Goal: Information Seeking & Learning: Learn about a topic

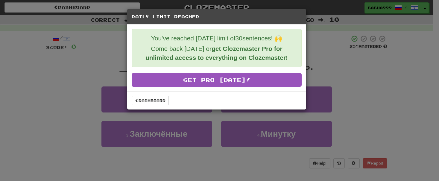
scroll to position [212, 0]
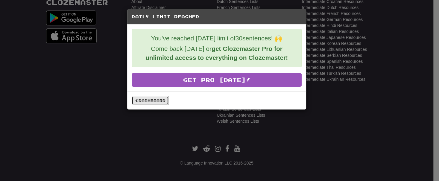
click at [140, 98] on link "Dashboard" at bounding box center [150, 100] width 37 height 9
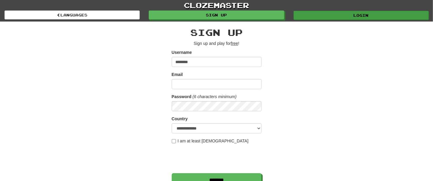
type input "********"
click at [348, 16] on link "Login" at bounding box center [360, 15] width 135 height 9
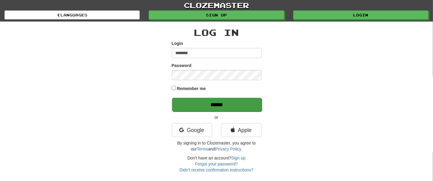
type input "********"
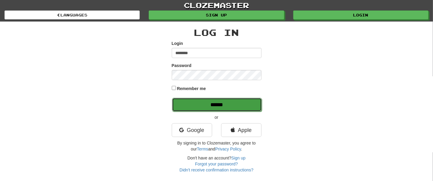
click at [195, 105] on input "******" at bounding box center [217, 105] width 90 height 14
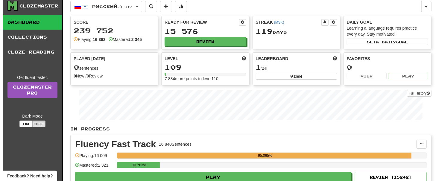
scroll to position [16, 0]
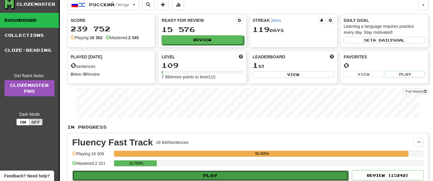
click at [213, 175] on button "Play" at bounding box center [210, 175] width 276 height 10
select select "**"
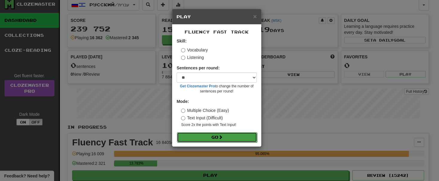
click at [219, 137] on button "Go" at bounding box center [217, 137] width 80 height 10
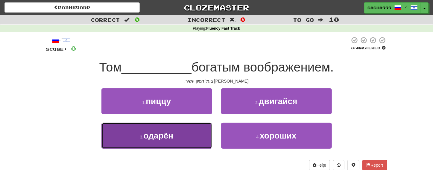
click at [185, 141] on button "3 . одарён" at bounding box center [156, 136] width 111 height 26
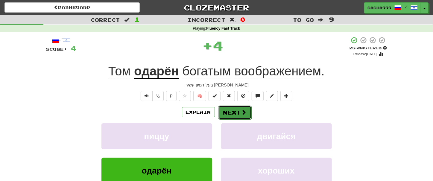
click at [245, 110] on span at bounding box center [243, 111] width 5 height 5
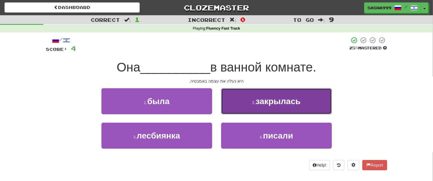
click at [273, 102] on span "закрылась" at bounding box center [277, 101] width 45 height 9
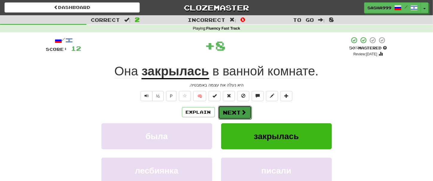
click at [232, 110] on button "Next" at bounding box center [235, 113] width 34 height 14
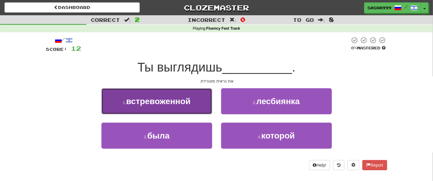
click at [194, 107] on button "1 . встревоженной" at bounding box center [156, 101] width 111 height 26
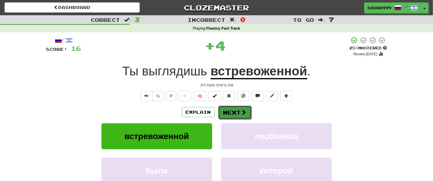
click at [243, 116] on button "Next" at bounding box center [235, 113] width 34 height 14
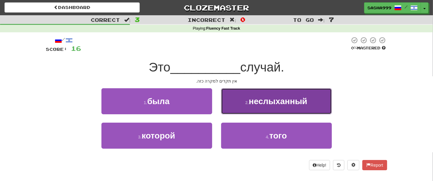
click at [259, 106] on button "2 . неслыханный" at bounding box center [276, 101] width 111 height 26
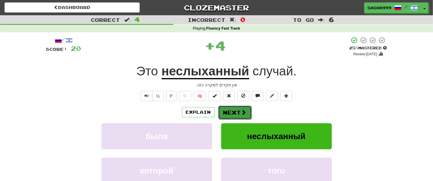
click at [238, 114] on button "Next" at bounding box center [235, 113] width 34 height 14
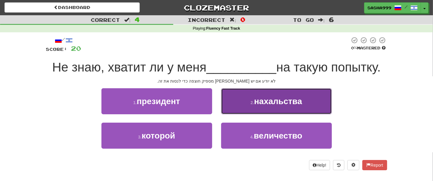
click at [260, 104] on span "нахальства" at bounding box center [278, 101] width 48 height 9
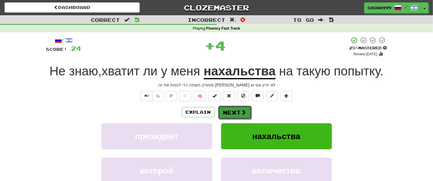
click at [235, 110] on button "Next" at bounding box center [235, 113] width 34 height 14
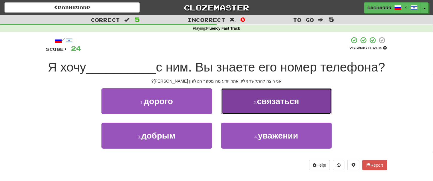
click at [283, 106] on span "связаться" at bounding box center [278, 101] width 42 height 9
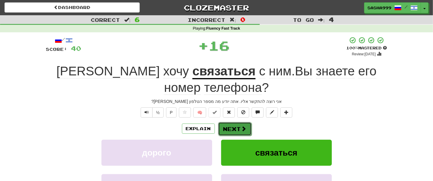
click at [231, 122] on button "Next" at bounding box center [235, 129] width 34 height 14
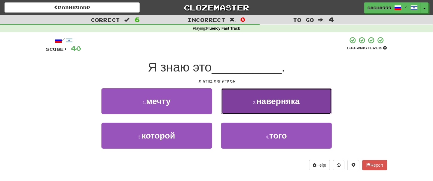
click at [251, 103] on button "2 . наверняка" at bounding box center [276, 101] width 111 height 26
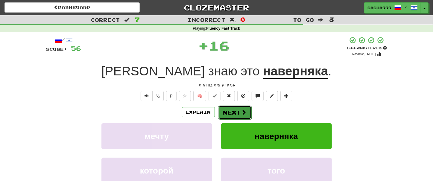
click at [240, 111] on button "Next" at bounding box center [235, 113] width 34 height 14
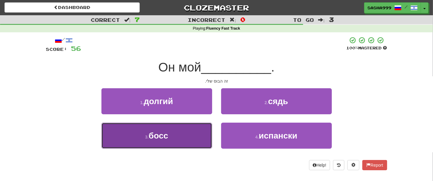
click at [158, 138] on span "босс" at bounding box center [158, 135] width 19 height 9
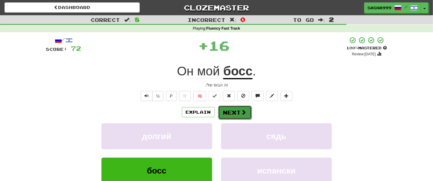
click at [230, 115] on button "Next" at bounding box center [235, 113] width 34 height 14
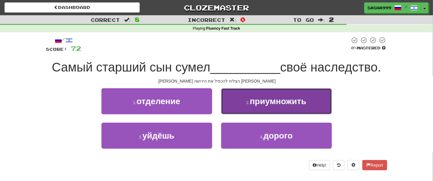
click at [265, 99] on span "приумножить" at bounding box center [278, 101] width 57 height 9
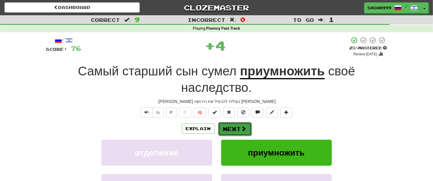
click at [237, 125] on button "Next" at bounding box center [235, 129] width 34 height 14
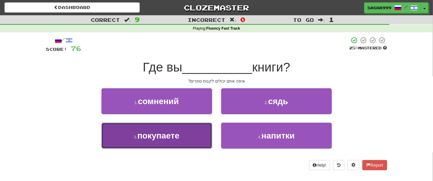
click at [179, 136] on span "покупаете" at bounding box center [158, 135] width 42 height 9
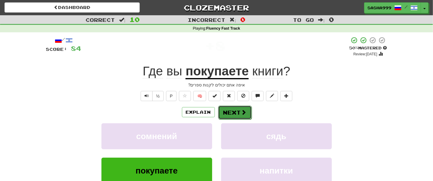
click at [229, 112] on button "Next" at bounding box center [235, 113] width 34 height 14
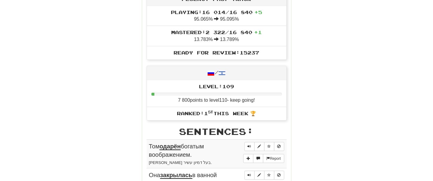
scroll to position [340, 0]
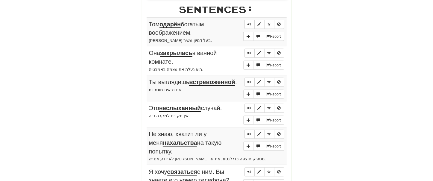
drag, startPoint x: 146, startPoint y: 22, endPoint x: 211, endPoint y: 58, distance: 74.0
click at [211, 58] on div "Stats: Score: + 84 Time: 0 : 48 New: 5 Review: 5 Correct: 10 Incorrect: 0 Get f…" at bounding box center [216, 35] width 149 height 572
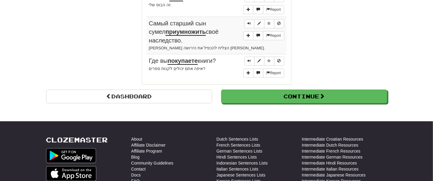
scroll to position [510, 0]
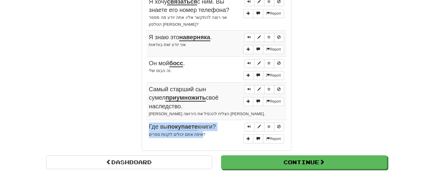
click at [198, 120] on td "Report Где вы покупаете книги? איפה אתם יכולים לקנות ספרים?" at bounding box center [217, 133] width 140 height 26
copy td "Где вы покупаете книги? איפה אתם יכולים לקנות ספרים"
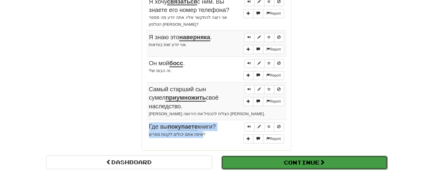
click at [261, 156] on button "Continue" at bounding box center [304, 163] width 166 height 14
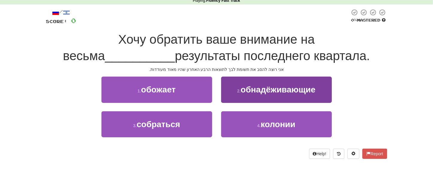
scroll to position [0, 0]
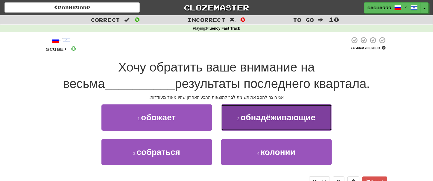
click at [275, 120] on span "обнадёживающие" at bounding box center [277, 117] width 75 height 9
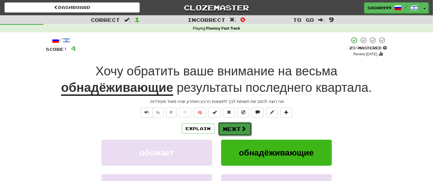
click at [229, 130] on button "Next" at bounding box center [235, 129] width 34 height 14
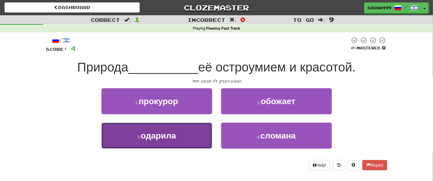
click at [170, 140] on span "одарила" at bounding box center [158, 135] width 35 height 9
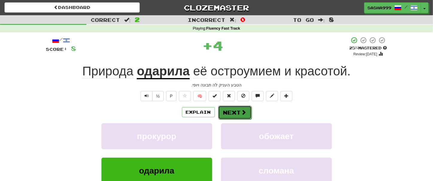
click at [226, 109] on button "Next" at bounding box center [235, 113] width 34 height 14
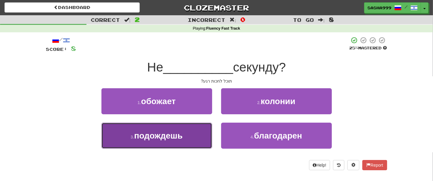
click at [172, 132] on span "подождешь" at bounding box center [158, 135] width 48 height 9
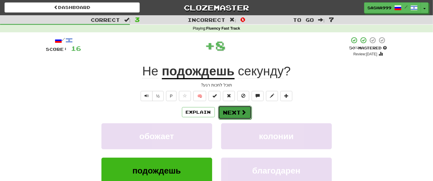
click at [230, 113] on button "Next" at bounding box center [235, 113] width 34 height 14
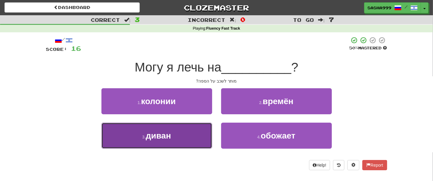
click at [171, 138] on span "диван" at bounding box center [158, 135] width 25 height 9
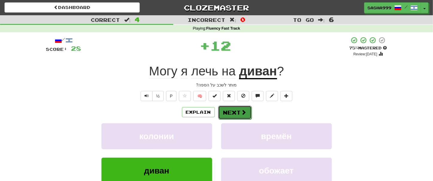
click at [232, 115] on button "Next" at bounding box center [235, 113] width 34 height 14
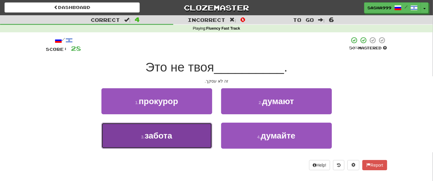
click at [165, 139] on span "забота" at bounding box center [158, 135] width 28 height 9
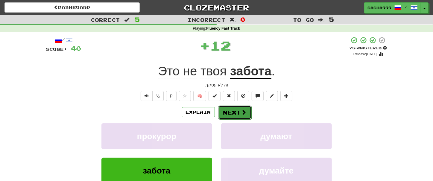
click at [229, 112] on button "Next" at bounding box center [235, 113] width 34 height 14
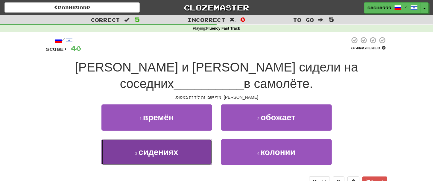
click at [182, 141] on button "3 . сидениях" at bounding box center [156, 152] width 111 height 26
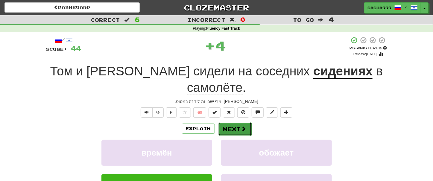
click at [232, 122] on button "Next" at bounding box center [235, 129] width 34 height 14
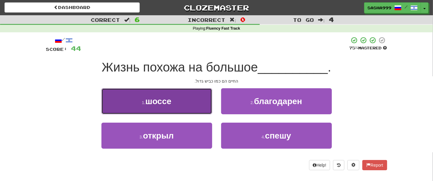
click at [187, 107] on button "1 . шоссе" at bounding box center [156, 101] width 111 height 26
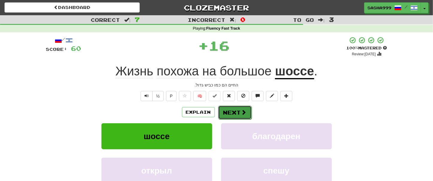
click at [237, 109] on button "Next" at bounding box center [235, 113] width 34 height 14
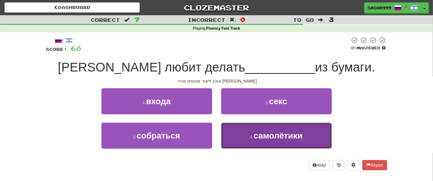
click at [258, 138] on span "самолётики" at bounding box center [277, 135] width 49 height 9
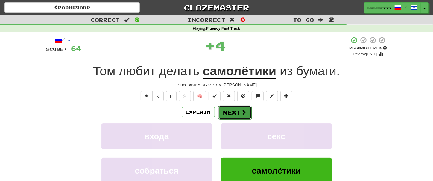
click at [238, 113] on button "Next" at bounding box center [235, 113] width 34 height 14
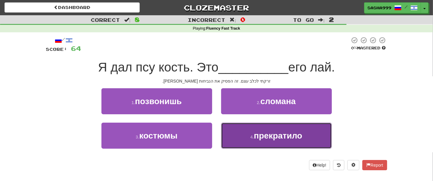
click at [268, 139] on span "прекратило" at bounding box center [278, 135] width 48 height 9
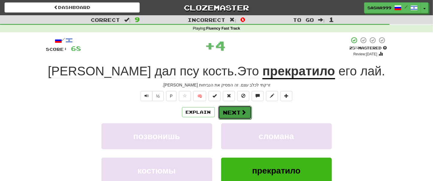
click at [240, 114] on button "Next" at bounding box center [235, 113] width 34 height 14
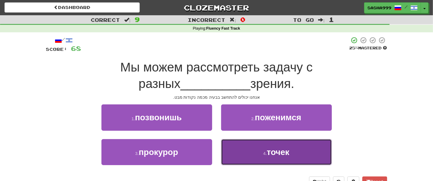
click at [275, 155] on span "точек" at bounding box center [278, 151] width 23 height 9
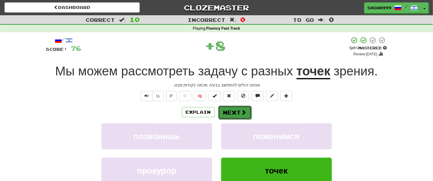
click at [229, 113] on button "Next" at bounding box center [235, 113] width 34 height 14
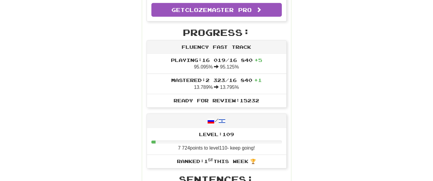
scroll to position [340, 0]
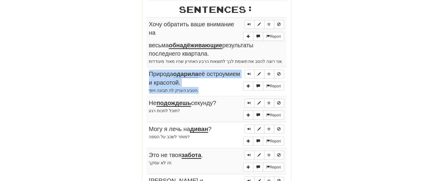
drag, startPoint x: 147, startPoint y: 24, endPoint x: 196, endPoint y: 83, distance: 77.1
click at [196, 83] on div "Stats: Score: + 76 Time: 1 : 0 4 New: 5 Review: 5 Correct: 10 Incorrect: 0 Get …" at bounding box center [216, 44] width 149 height 590
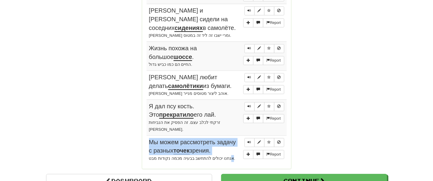
click at [223, 142] on td "Report Мы можем рассмотреть задачу с разных точек зрения. אנחנו יכולים להתחשב ב…" at bounding box center [217, 150] width 140 height 29
copy td "Мы можем рассмотреть задачу с разных точек зрения. א"
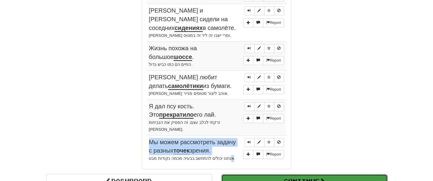
click at [287, 174] on button "Continue" at bounding box center [304, 181] width 166 height 14
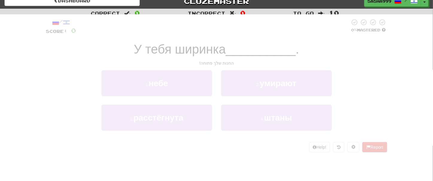
scroll to position [4, 0]
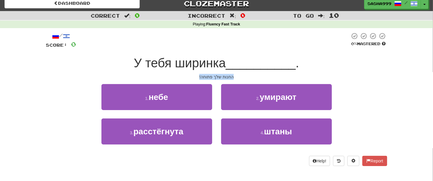
drag, startPoint x: 195, startPoint y: 77, endPoint x: 236, endPoint y: 78, distance: 40.4
click at [236, 78] on div "החנות שלך פתוחה!" at bounding box center [216, 77] width 341 height 6
copy div "החנות שלך פתוחה!"
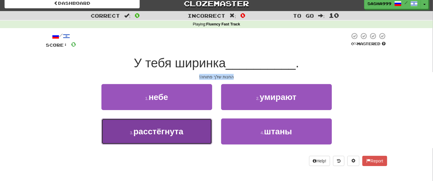
click at [166, 131] on span "расстёгнута" at bounding box center [158, 131] width 50 height 9
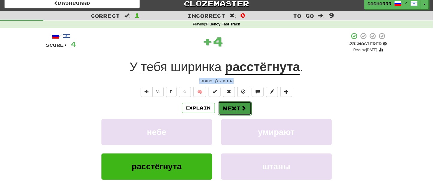
click at [237, 110] on button "Next" at bounding box center [235, 108] width 34 height 14
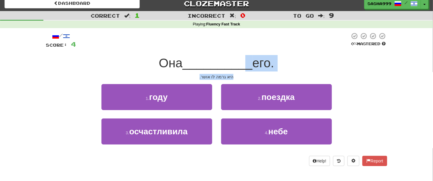
drag, startPoint x: 202, startPoint y: 76, endPoint x: 248, endPoint y: 72, distance: 46.2
click at [248, 72] on div "/ Score: 4 0 % Mastered Она __________ его. היא גרמה לו אושר. 1 . году 2 . поез…" at bounding box center [216, 99] width 341 height 134
click at [158, 73] on div "/ Score: 4 0 % Mastered Она __________ его. היא גרמה לו אושר. 1 . году 2 . поез…" at bounding box center [216, 99] width 341 height 134
drag, startPoint x: 183, startPoint y: 74, endPoint x: 246, endPoint y: 77, distance: 63.2
click at [246, 77] on div "/ Score: 4 0 % Mastered Она __________ его. היא גרמה לו אושר. 1 . году 2 . поез…" at bounding box center [216, 99] width 341 height 134
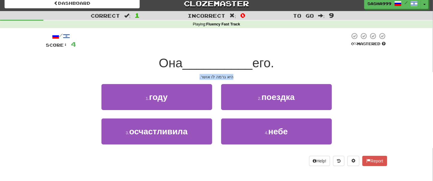
copy div "היא גרמה לו אושר."
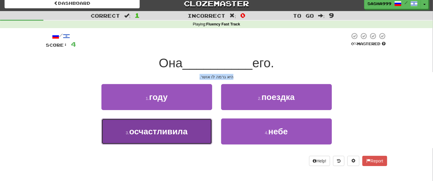
click at [178, 135] on span "осчастливила" at bounding box center [158, 131] width 58 height 9
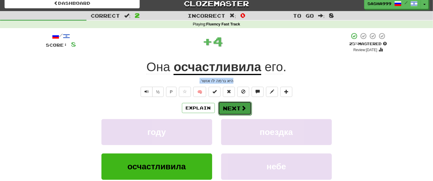
click at [237, 110] on button "Next" at bounding box center [235, 108] width 34 height 14
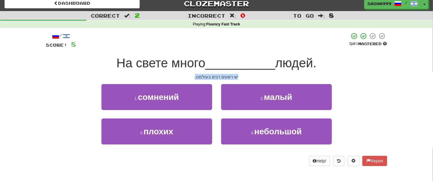
drag, startPoint x: 195, startPoint y: 77, endPoint x: 241, endPoint y: 74, distance: 46.1
click at [241, 74] on div "יש רשעים רבים בעולמנו." at bounding box center [216, 77] width 341 height 6
copy div "יש רשעים רבים בעולמנו."
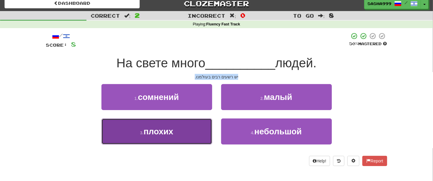
click at [150, 134] on span "плохих" at bounding box center [159, 131] width 30 height 9
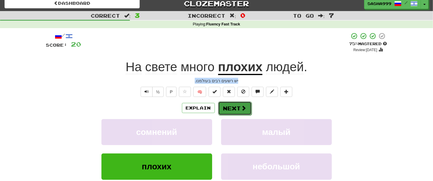
click at [231, 109] on button "Next" at bounding box center [235, 108] width 34 height 14
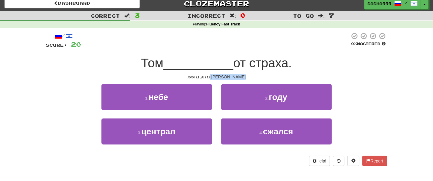
drag, startPoint x: 194, startPoint y: 77, endPoint x: 245, endPoint y: 76, distance: 51.2
click at [245, 76] on div "[PERSON_NAME] נרתע בחשש." at bounding box center [216, 77] width 341 height 6
copy div "[PERSON_NAME] נרתע בחשש."
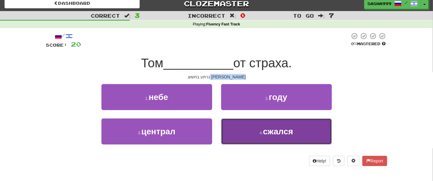
click at [286, 133] on span "сжался" at bounding box center [278, 131] width 30 height 9
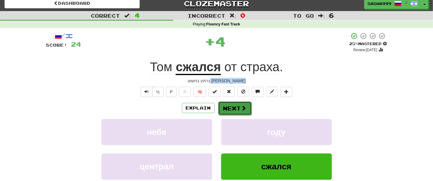
click at [237, 105] on button "Next" at bounding box center [235, 108] width 34 height 14
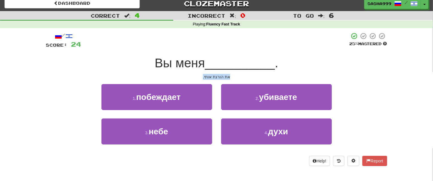
drag, startPoint x: 198, startPoint y: 74, endPoint x: 237, endPoint y: 79, distance: 39.7
click at [237, 79] on div "את הורגת אותי." at bounding box center [216, 77] width 341 height 6
copy div "את הורגת אותי."
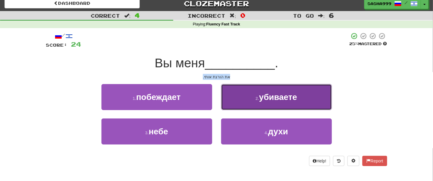
click at [273, 103] on button "2 . убиваете" at bounding box center [276, 97] width 111 height 26
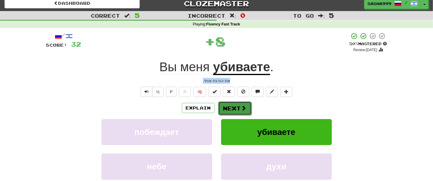
click at [228, 112] on button "Next" at bounding box center [235, 108] width 34 height 14
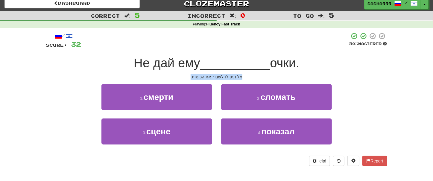
drag, startPoint x: 185, startPoint y: 76, endPoint x: 244, endPoint y: 75, distance: 58.9
click at [244, 75] on div "אל תתן לו לשבור את הכוסות." at bounding box center [216, 77] width 341 height 6
copy div "אל תתן לו לשבור את הכוסות."
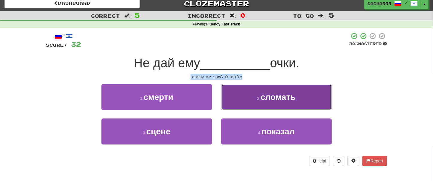
click at [265, 96] on span "сломать" at bounding box center [278, 96] width 35 height 9
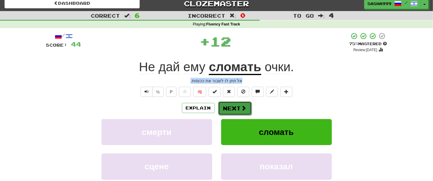
click at [238, 110] on button "Next" at bounding box center [235, 108] width 34 height 14
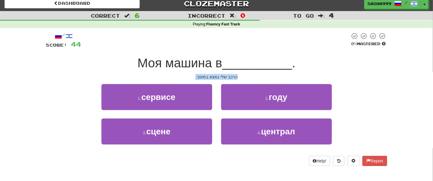
drag, startPoint x: 194, startPoint y: 75, endPoint x: 246, endPoint y: 77, distance: 51.8
click at [246, 77] on div "הרכב שלי נמצא במוסך." at bounding box center [216, 77] width 341 height 6
copy div "הרכב שלי נמצא במוסך."
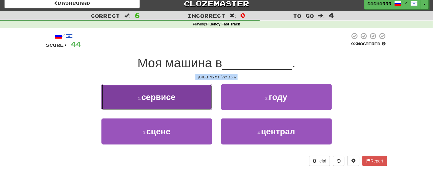
click at [175, 99] on span "сервисе" at bounding box center [158, 96] width 34 height 9
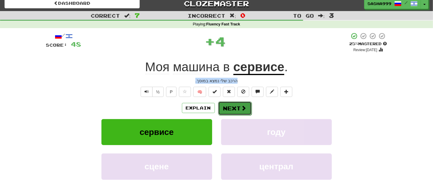
click at [236, 106] on button "Next" at bounding box center [235, 108] width 34 height 14
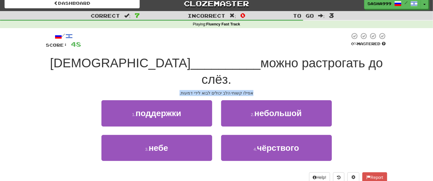
drag, startPoint x: 183, startPoint y: 75, endPoint x: 251, endPoint y: 74, distance: 68.2
click at [255, 90] on div "אפילו קשוחי הלב יכולים לבוא לידי דמעות." at bounding box center [216, 93] width 341 height 6
copy div "אפילו קשוחי הלב יכולים לבוא לידי דמעות."
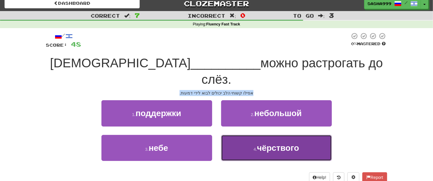
click at [262, 143] on span "чёрствого" at bounding box center [278, 147] width 42 height 9
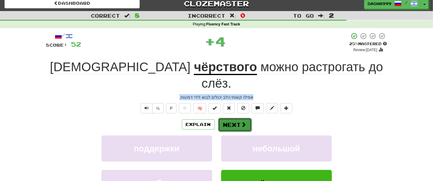
click at [238, 118] on button "Next" at bounding box center [235, 125] width 34 height 14
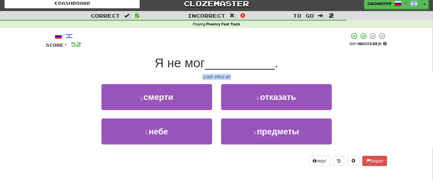
drag, startPoint x: 198, startPoint y: 75, endPoint x: 234, endPoint y: 74, distance: 35.3
click at [234, 74] on div "לא יכולתי לסרב." at bounding box center [216, 77] width 341 height 6
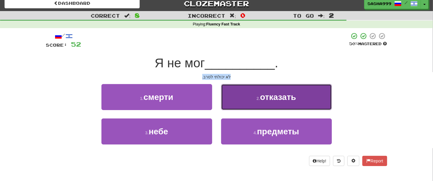
click at [272, 103] on button "2 . отказать" at bounding box center [276, 97] width 111 height 26
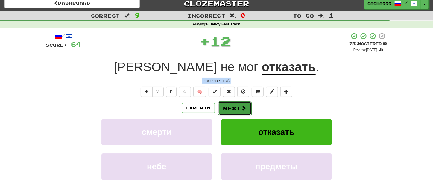
click at [229, 105] on button "Next" at bounding box center [235, 108] width 34 height 14
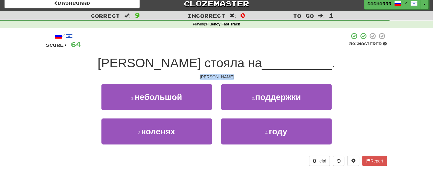
drag, startPoint x: 200, startPoint y: 79, endPoint x: 225, endPoint y: 74, distance: 25.8
click at [237, 80] on div "[PERSON_NAME]." at bounding box center [216, 77] width 341 height 6
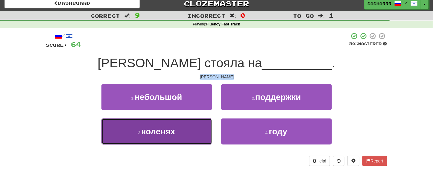
click at [178, 138] on button "3 . коленях" at bounding box center [156, 131] width 111 height 26
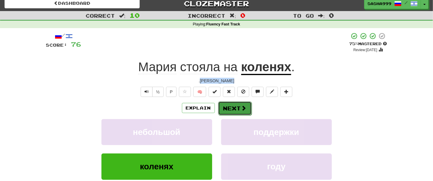
click at [237, 111] on button "Next" at bounding box center [235, 108] width 34 height 14
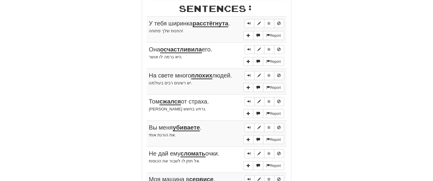
scroll to position [344, 0]
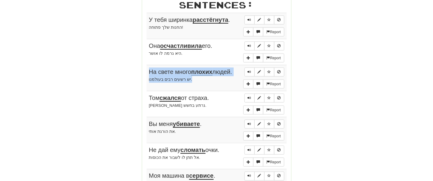
drag, startPoint x: 139, startPoint y: 21, endPoint x: 217, endPoint y: 80, distance: 97.9
click at [217, 80] on div "Round Results Stats: Score: + 76 Time: 3 : 49 New: 5 Review: 5 Correct: 10 Inco…" at bounding box center [216, 20] width 341 height 578
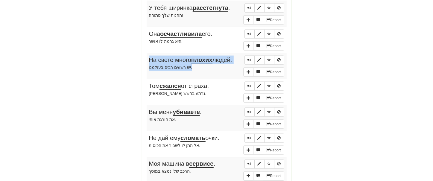
scroll to position [514, 0]
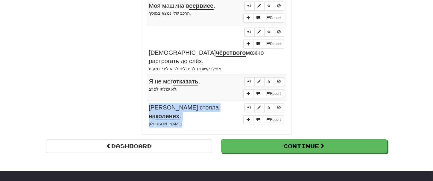
click at [178, 101] on td "Report [PERSON_NAME] стояла на коленях . [PERSON_NAME] כרעה ברך." at bounding box center [217, 115] width 140 height 29
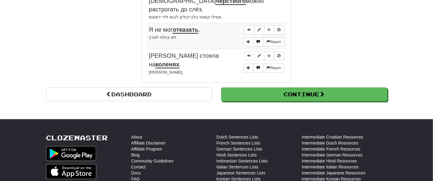
scroll to position [506, 0]
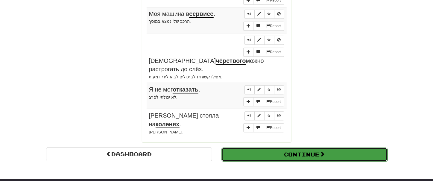
click at [267, 148] on button "Continue" at bounding box center [304, 155] width 166 height 14
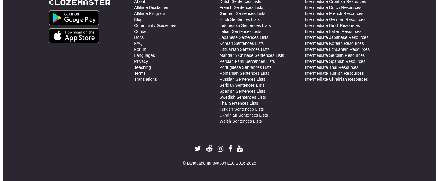
scroll to position [212, 0]
